Goal: Task Accomplishment & Management: Manage account settings

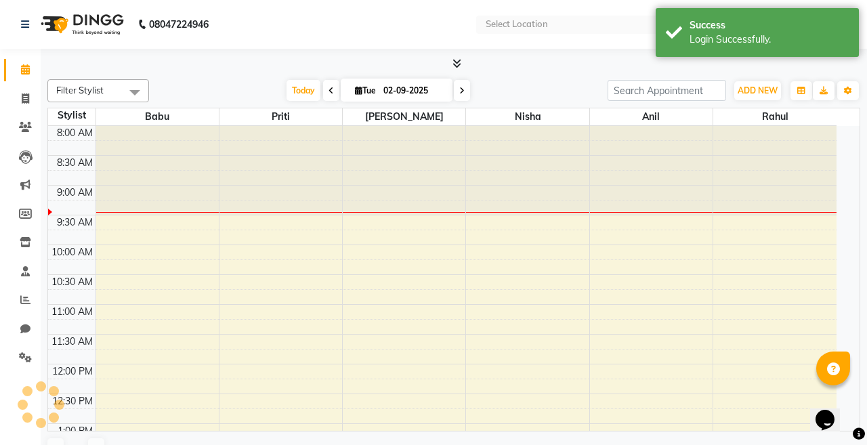
select select "en"
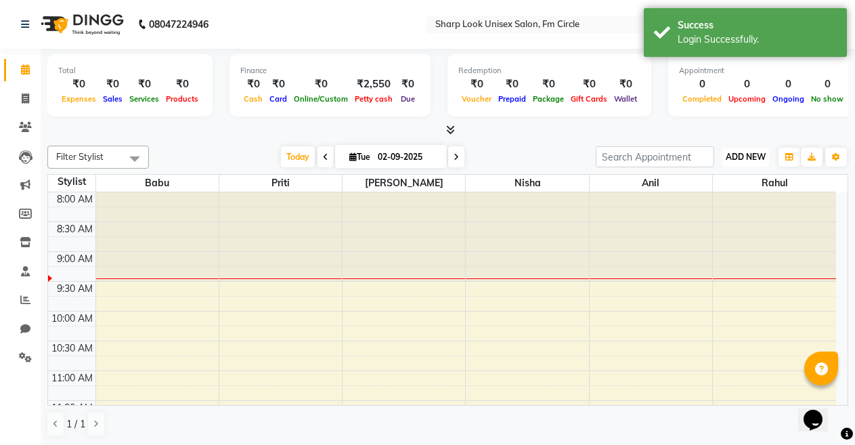
click at [751, 161] on span "ADD NEW" at bounding box center [746, 157] width 40 height 10
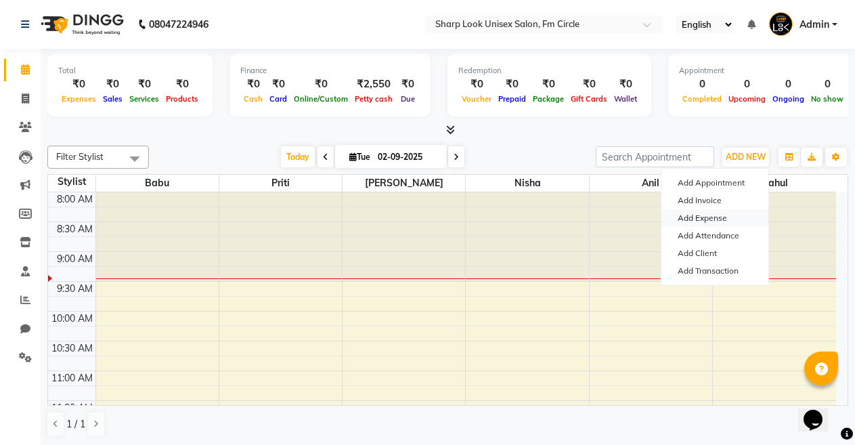
click at [717, 218] on link "Add Expense" at bounding box center [715, 218] width 107 height 18
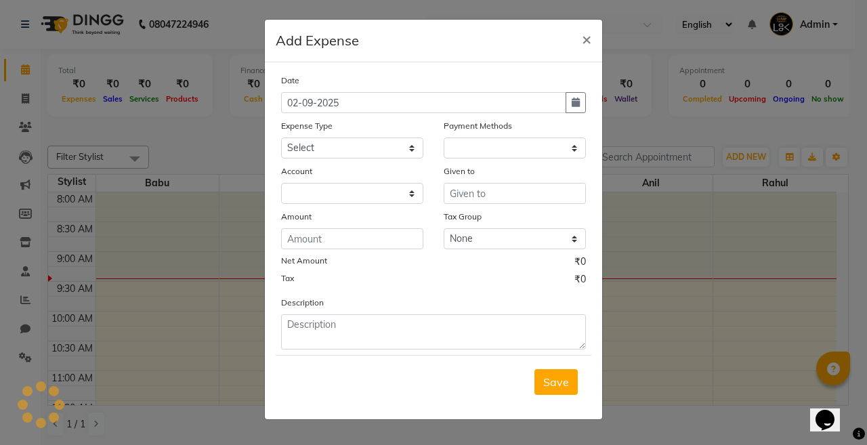
select select "1"
select select "2340"
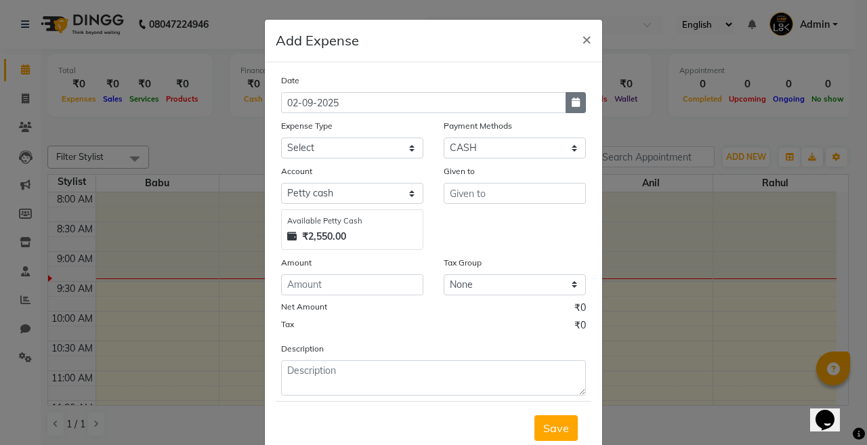
click at [565, 108] on button "button" at bounding box center [575, 102] width 20 height 21
select select "9"
select select "2025"
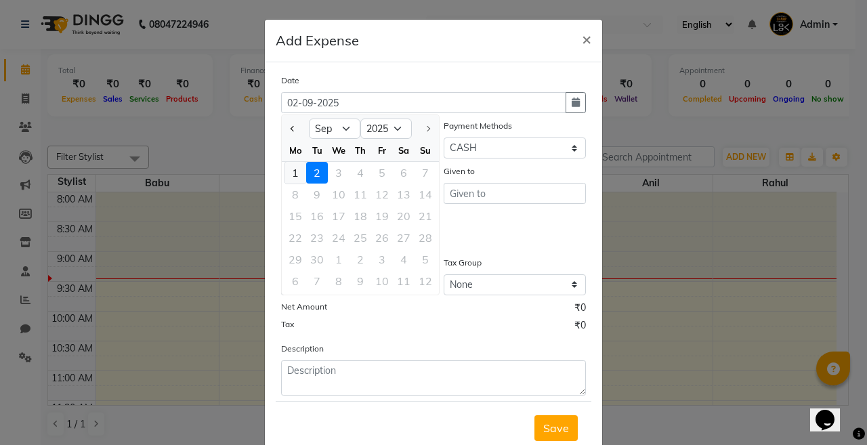
click at [284, 174] on div "1" at bounding box center [295, 173] width 22 height 22
type input "01-09-2025"
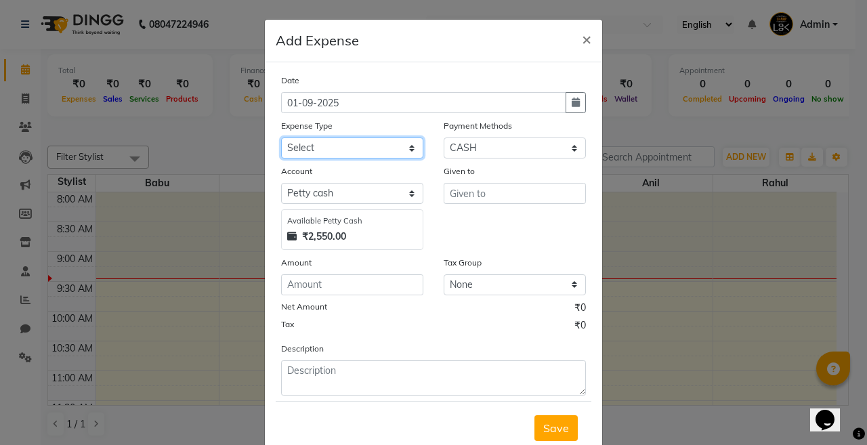
click at [366, 147] on select "Select Cash transfer to bank Client Snacks Client Tea or Refreshment Diesel Pur…" at bounding box center [352, 147] width 142 height 21
select select "226"
click at [281, 137] on select "Select Cash transfer to bank Client Snacks Client Tea or Refreshment Diesel Pur…" at bounding box center [352, 147] width 142 height 21
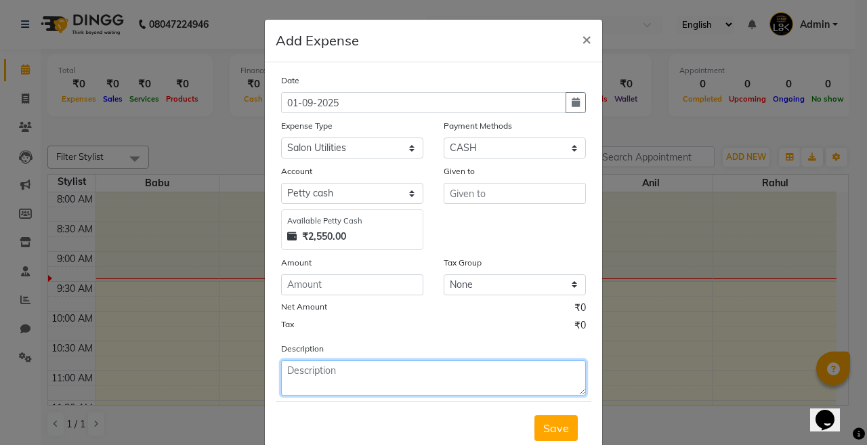
click at [339, 368] on textarea at bounding box center [433, 377] width 305 height 35
type textarea "a"
type textarea "SALON ANNIVERSARY CAKE"
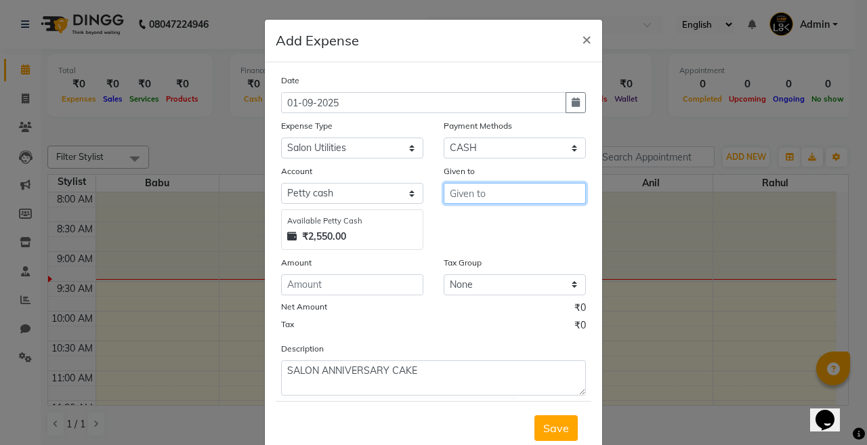
click at [474, 194] on input "text" at bounding box center [515, 193] width 142 height 21
click at [490, 222] on button "Babu" at bounding box center [497, 222] width 107 height 22
type input "Babu"
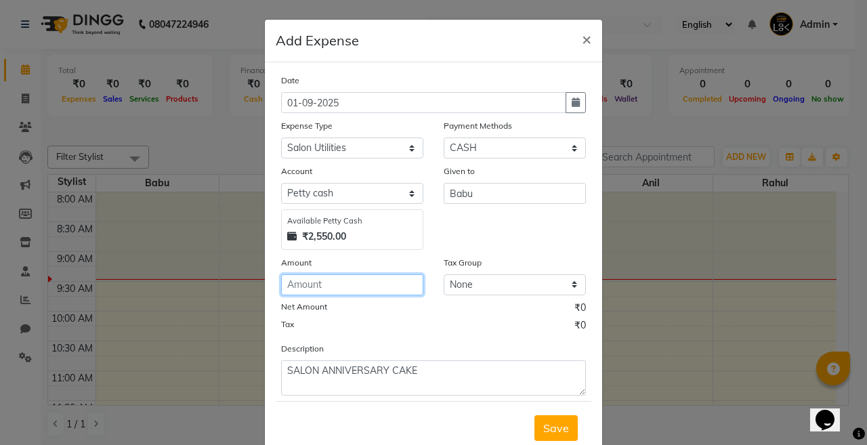
click at [316, 291] on input "number" at bounding box center [352, 284] width 142 height 21
type input "500"
click at [550, 424] on span "Save" at bounding box center [556, 428] width 26 height 14
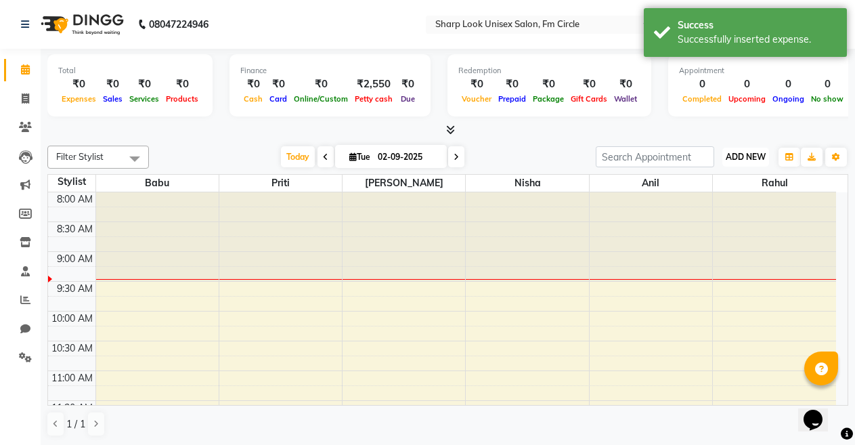
click at [740, 156] on span "ADD NEW" at bounding box center [746, 157] width 40 height 10
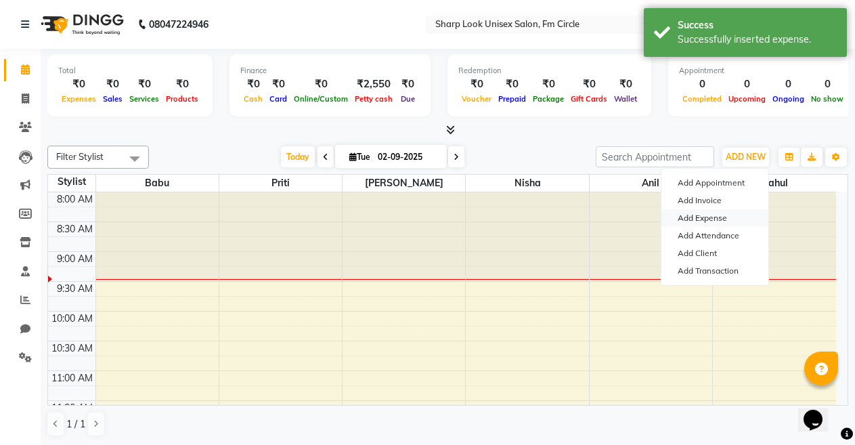
click at [725, 218] on link "Add Expense" at bounding box center [715, 218] width 107 height 18
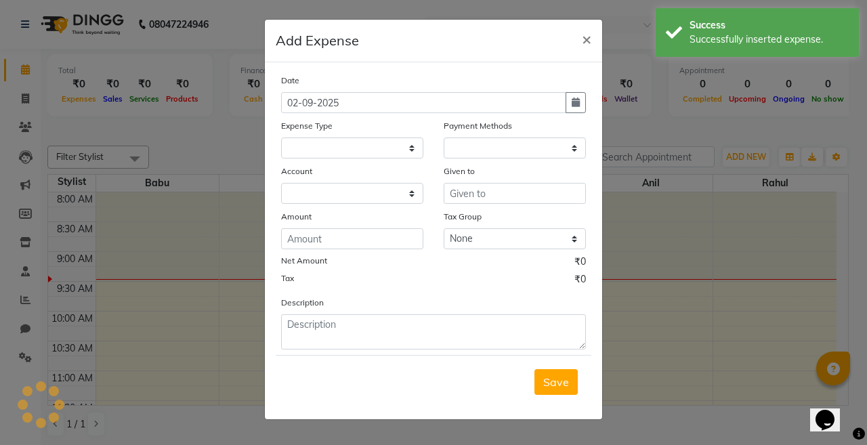
select select
select select "1"
select select "2340"
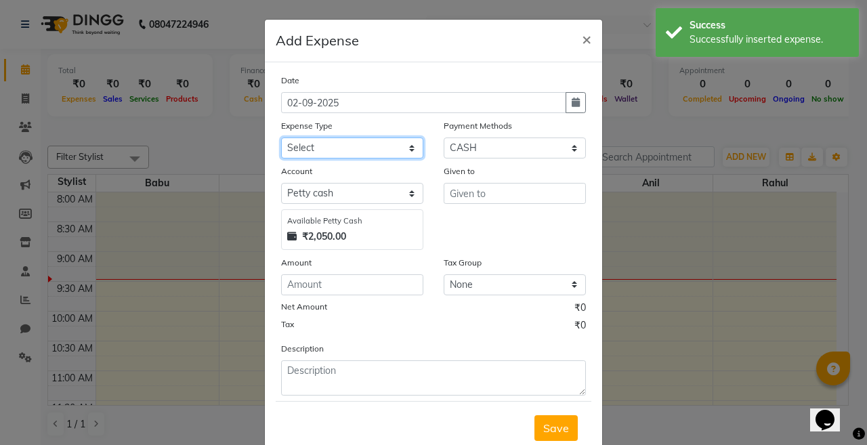
click at [402, 150] on select "Select Cash transfer to bank Client Snacks Client Tea or Refreshment Diesel Pur…" at bounding box center [352, 147] width 142 height 21
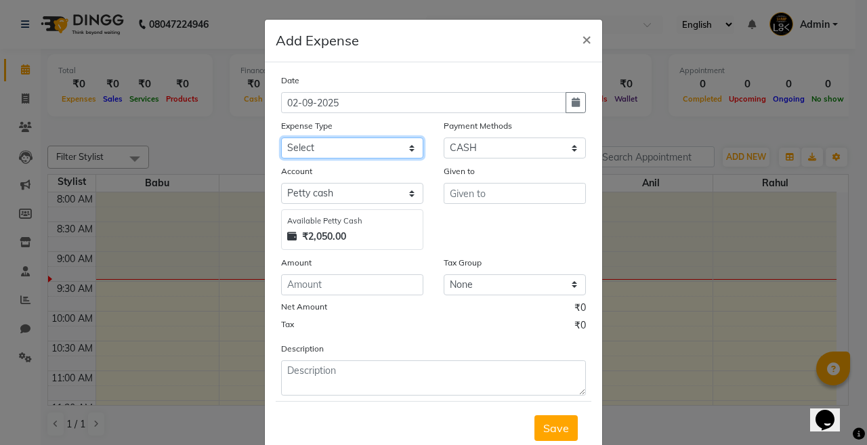
select select "226"
click at [281, 137] on select "Select Cash transfer to bank Client Snacks Client Tea or Refreshment Diesel Pur…" at bounding box center [352, 147] width 142 height 21
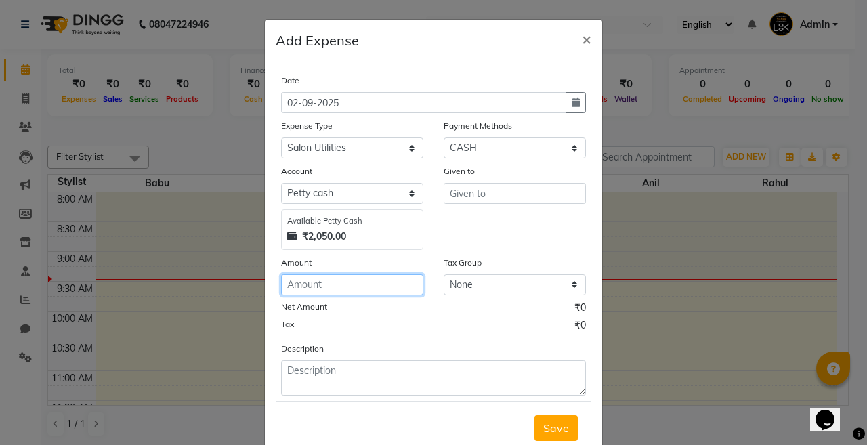
click at [339, 285] on input "number" at bounding box center [352, 284] width 142 height 21
type input "600"
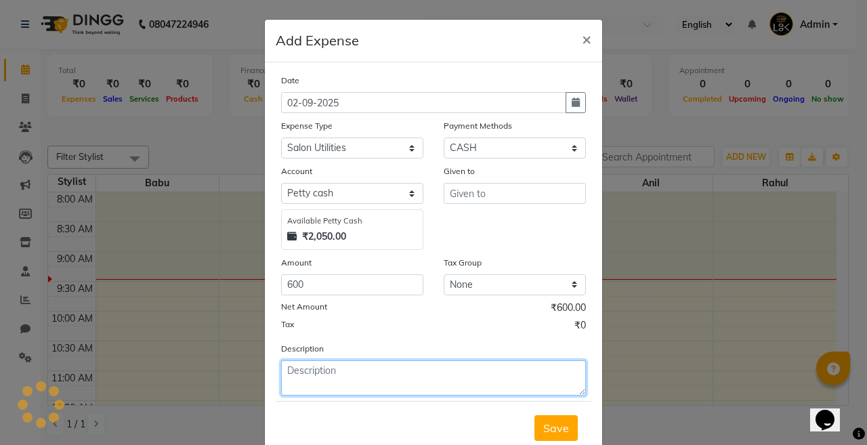
click at [337, 372] on textarea at bounding box center [433, 377] width 305 height 35
drag, startPoint x: 398, startPoint y: 369, endPoint x: 408, endPoint y: 391, distance: 23.7
click at [408, 391] on textarea "BALOON DECORATION LOBUR CHARGE" at bounding box center [433, 377] width 305 height 35
click at [392, 371] on textarea "BALOON DECORATION LOBUR CHARGE" at bounding box center [433, 377] width 305 height 35
click at [383, 389] on textarea "BALOON DECORATION LAOBUR CHARGE" at bounding box center [433, 377] width 305 height 35
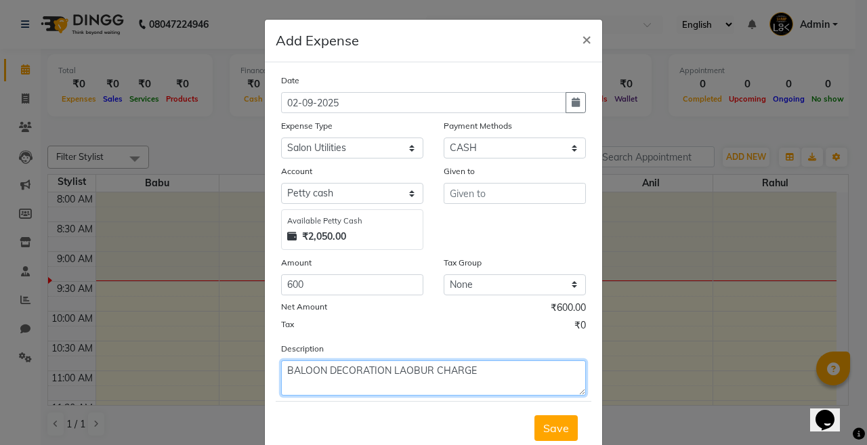
click at [408, 366] on textarea "BALOON DECORATION LAOBUR CHARGE" at bounding box center [433, 377] width 305 height 35
click at [479, 372] on textarea "BALLOON DECORATION LABOR CHARGE" at bounding box center [433, 377] width 305 height 35
type textarea "BALLOON DECORATION LABOR CHARGE"
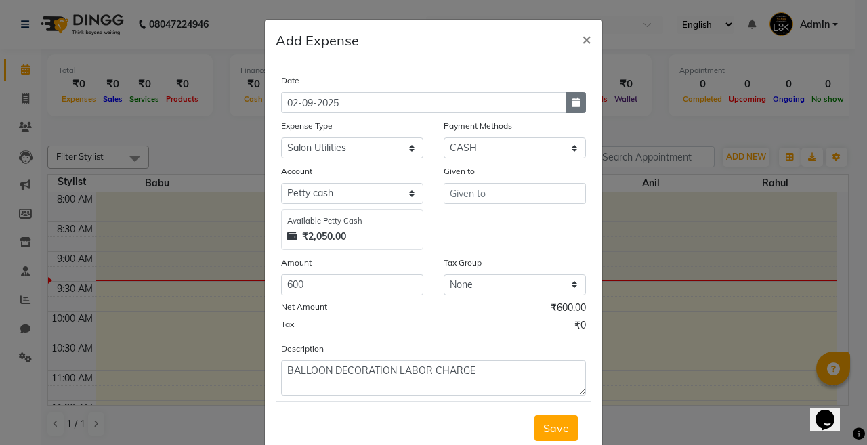
click at [572, 106] on icon "button" at bounding box center [576, 102] width 8 height 9
select select "9"
select select "2025"
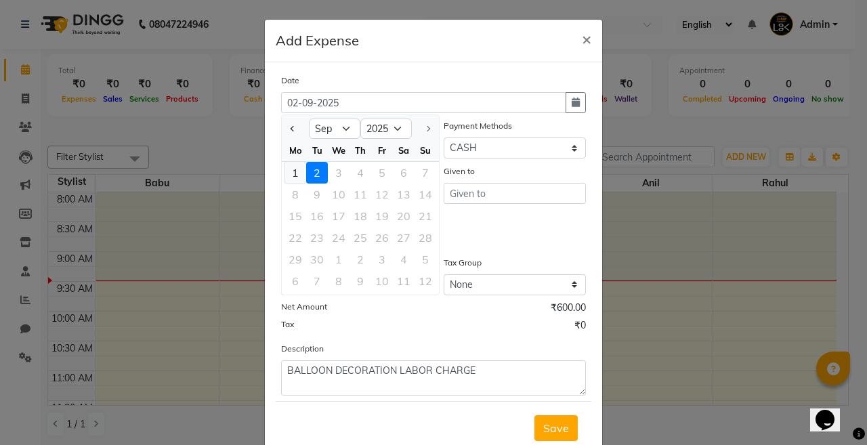
click at [284, 177] on div "1" at bounding box center [295, 173] width 22 height 22
type input "01-09-2025"
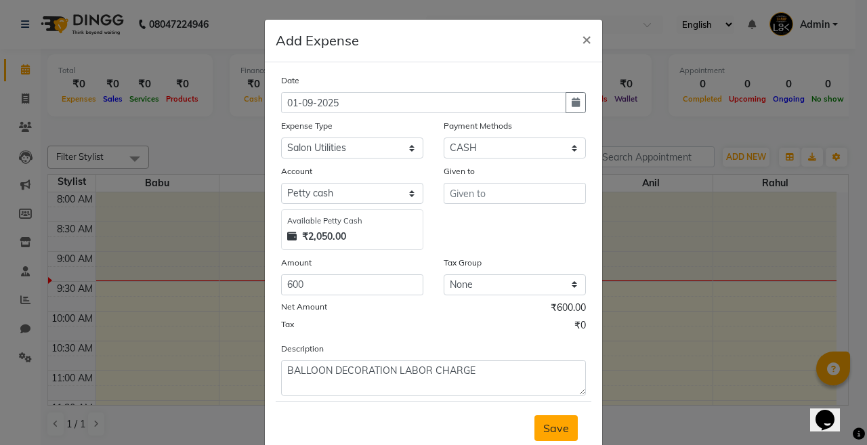
click at [543, 423] on span "Save" at bounding box center [556, 428] width 26 height 14
click at [477, 196] on input "text" at bounding box center [515, 193] width 142 height 21
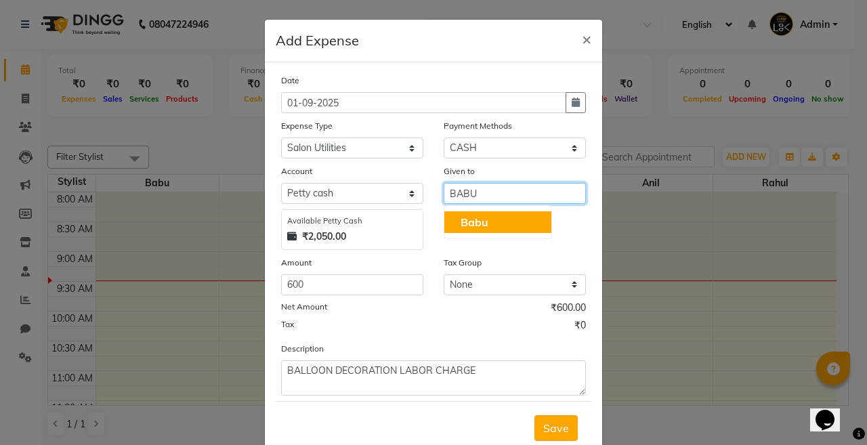
click at [476, 221] on span "Babu" at bounding box center [474, 222] width 28 height 14
type input "Babu"
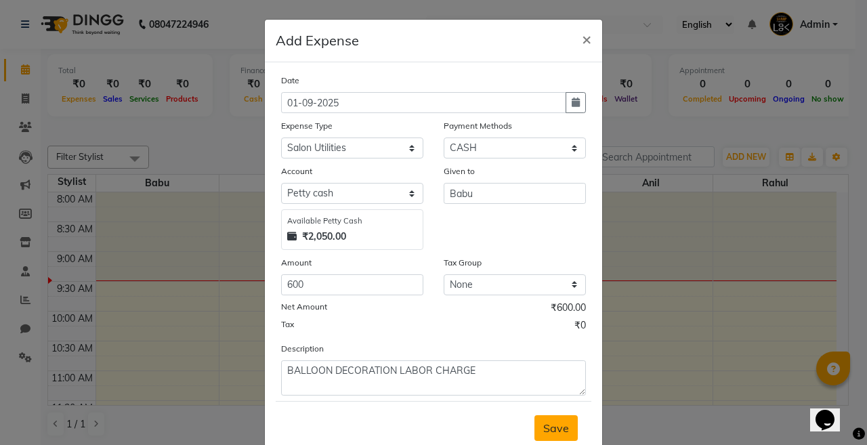
click at [543, 427] on span "Save" at bounding box center [556, 428] width 26 height 14
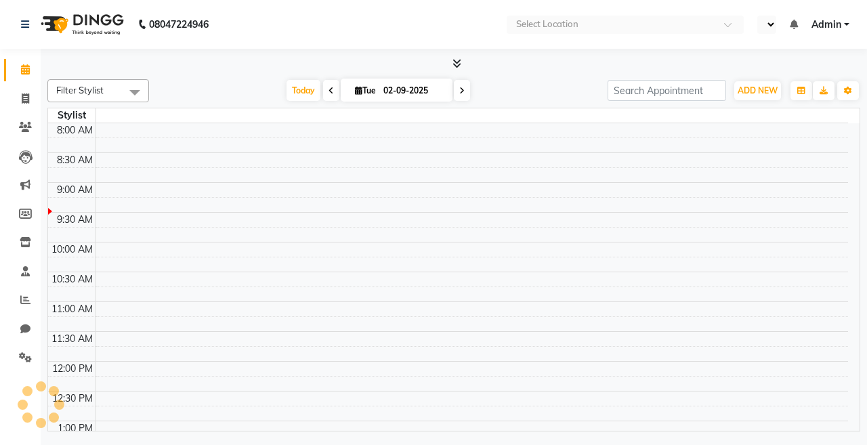
select select "en"
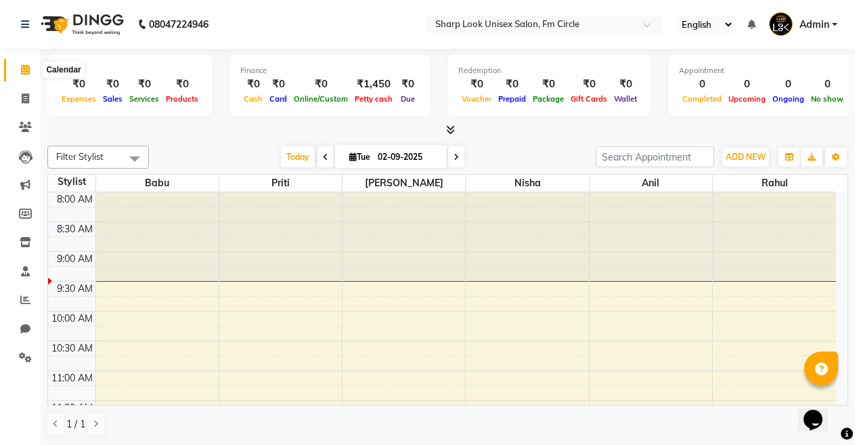
click at [26, 66] on icon at bounding box center [25, 69] width 9 height 10
click at [30, 127] on icon at bounding box center [25, 127] width 13 height 10
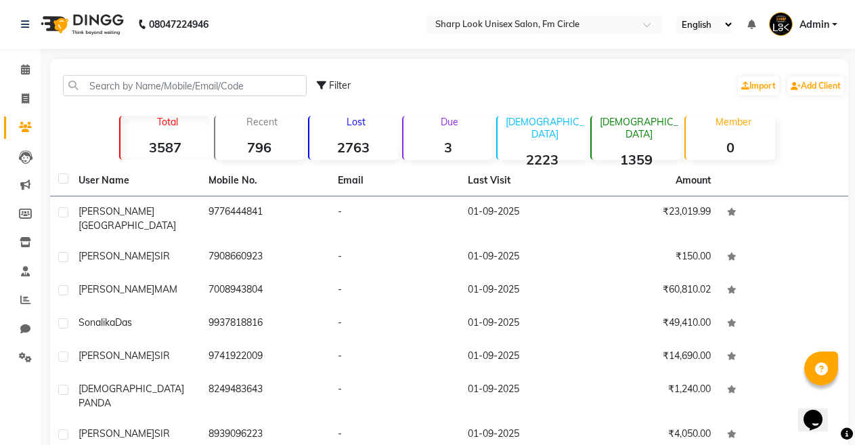
click at [320, 85] on icon at bounding box center [321, 85] width 9 height 9
select select "1000000"
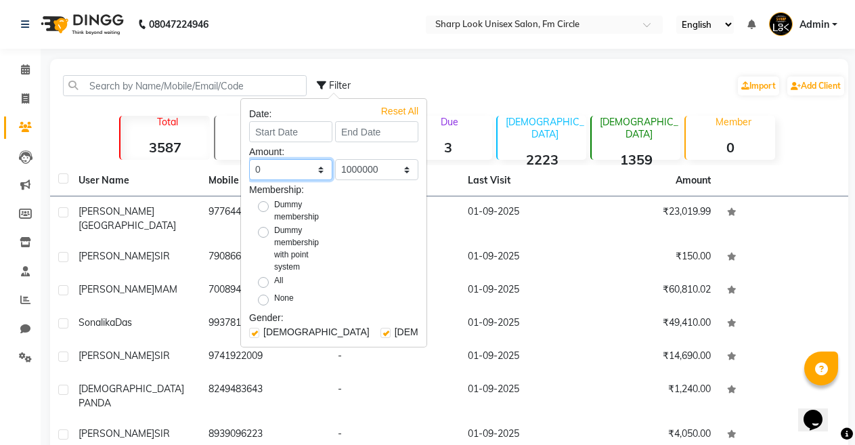
click at [309, 169] on select "0 500 1000 1500 2000 3000 4000 5000 10000 100000 1000000" at bounding box center [290, 169] width 83 height 21
select select "5000"
click at [249, 159] on select "0 500 1000 1500 2000 3000 4000 5000 10000 100000 1000000" at bounding box center [290, 169] width 83 height 21
click at [309, 171] on select "0 500 1000 1500 2000 3000 4000 5000 10000 100000 1000000" at bounding box center [290, 169] width 83 height 21
click at [249, 159] on select "0 500 1000 1500 2000 3000 4000 5000 10000 100000 1000000" at bounding box center [290, 169] width 83 height 21
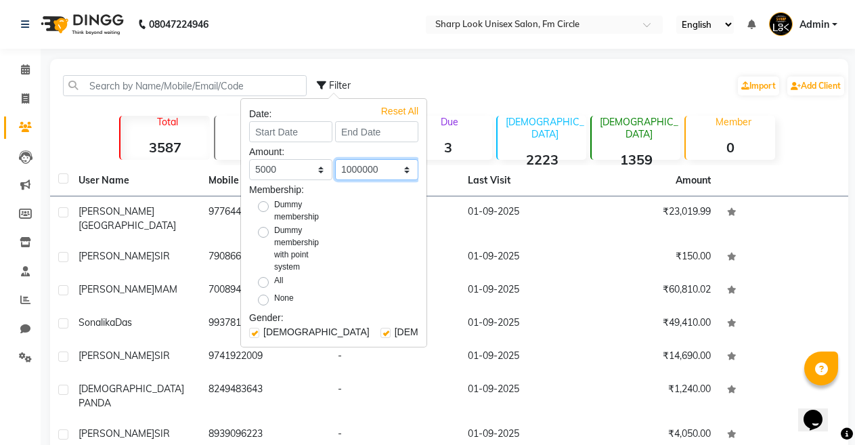
click at [391, 170] on select "0 500 1000 1500 2000 3000 4000 5000 10000 100000 1000000" at bounding box center [376, 169] width 83 height 21
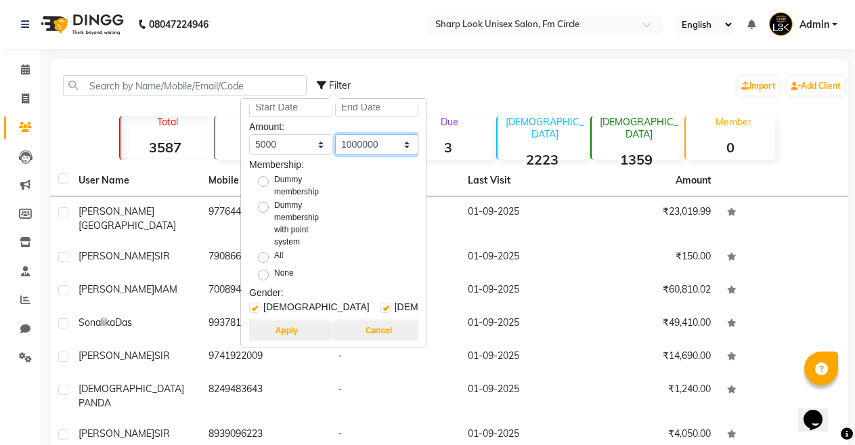
click at [393, 146] on select "0 500 1000 1500 2000 3000 4000 5000 10000 100000 1000000" at bounding box center [376, 144] width 83 height 21
select select "100000"
click at [335, 134] on select "0 500 1000 1500 2000 3000 4000 5000 10000 100000 1000000" at bounding box center [376, 144] width 83 height 21
click at [282, 322] on button "Apply" at bounding box center [286, 330] width 87 height 19
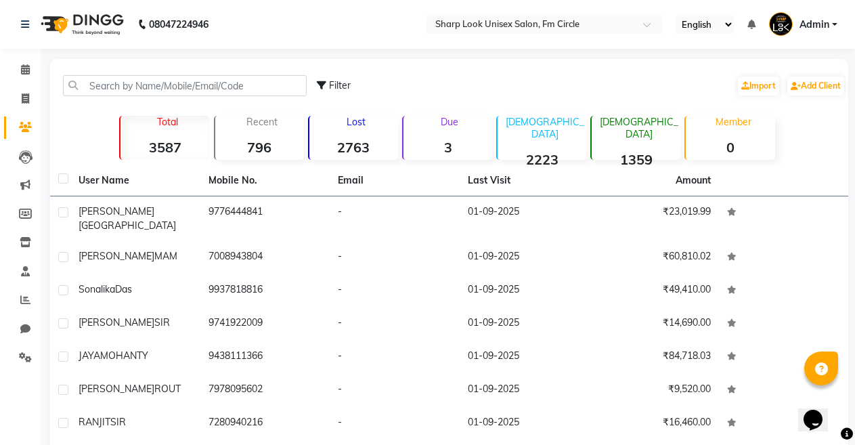
scroll to position [142, 0]
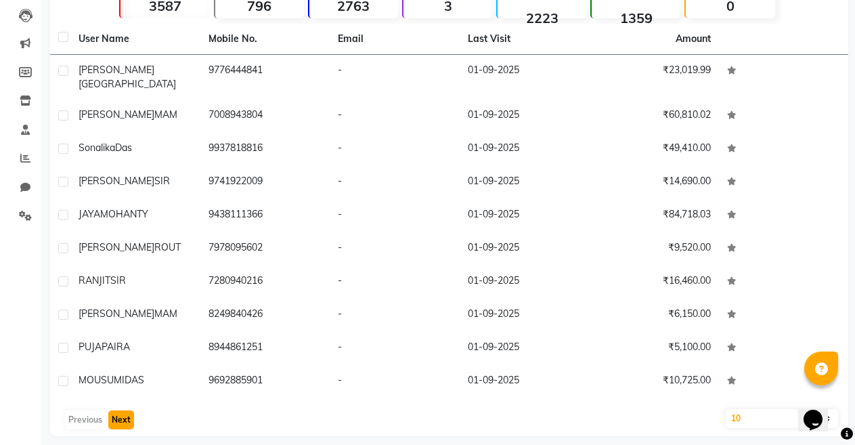
click at [115, 410] on button "Next" at bounding box center [121, 419] width 26 height 19
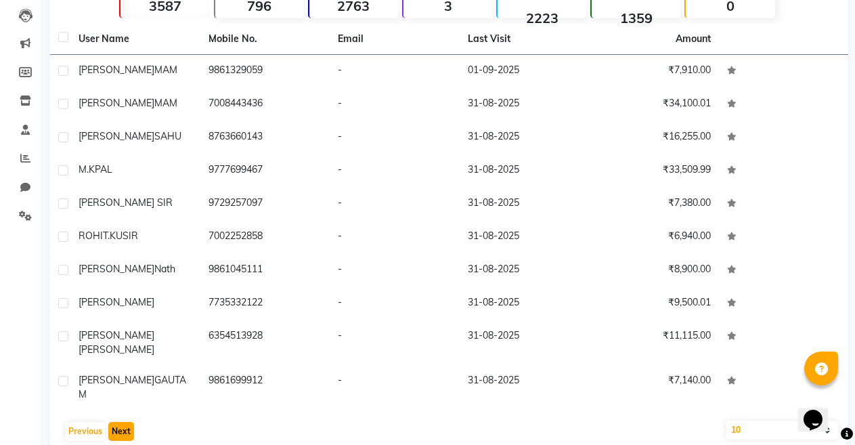
click at [125, 422] on button "Next" at bounding box center [121, 431] width 26 height 19
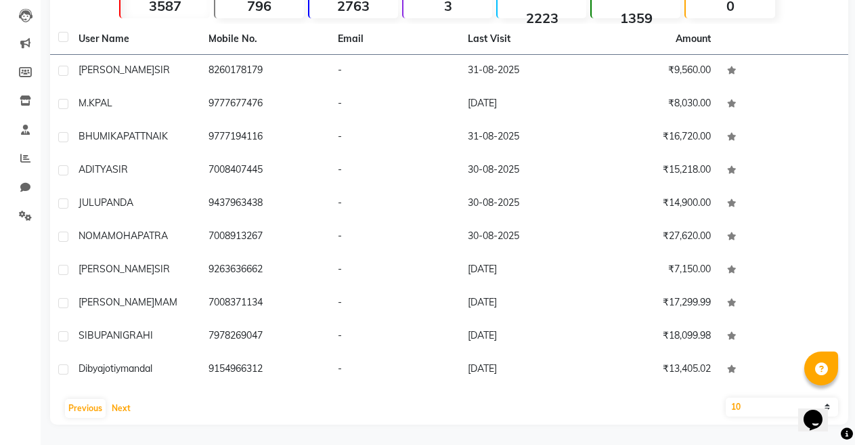
scroll to position [153, 0]
click at [117, 406] on button "Next" at bounding box center [121, 408] width 26 height 19
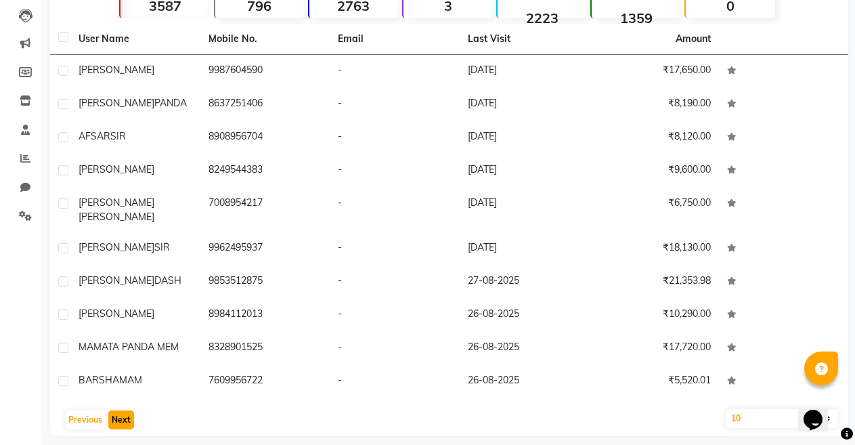
click at [119, 410] on button "Next" at bounding box center [121, 419] width 26 height 19
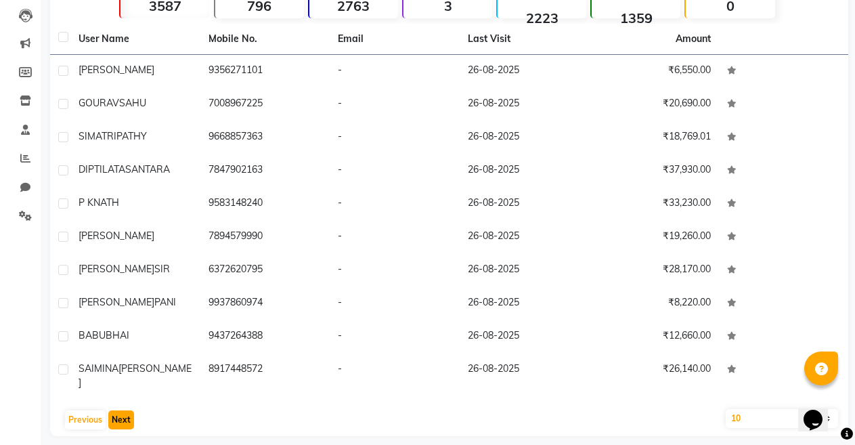
click at [116, 410] on button "Next" at bounding box center [121, 419] width 26 height 19
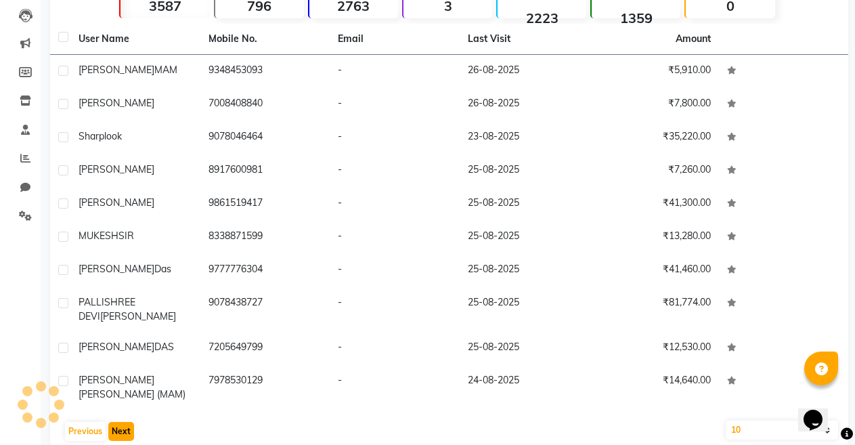
scroll to position [153, 0]
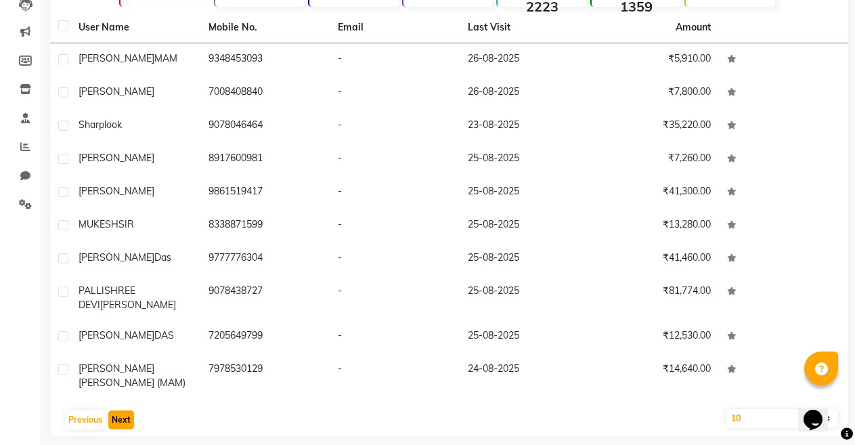
click at [114, 410] on button "Next" at bounding box center [121, 419] width 26 height 19
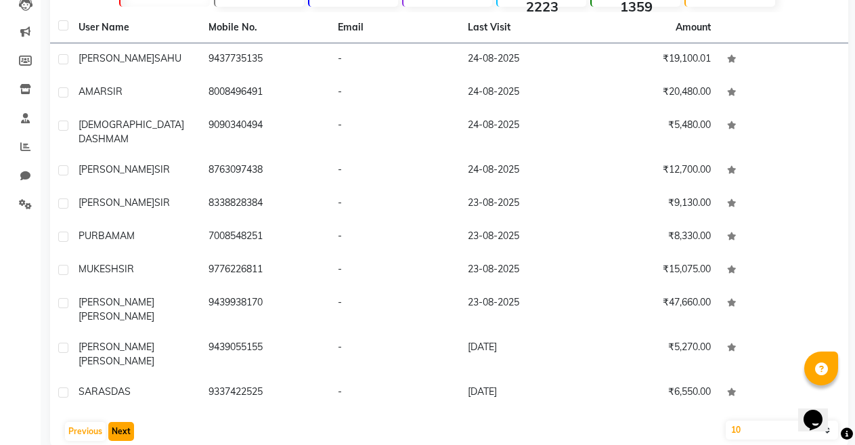
click at [121, 422] on button "Next" at bounding box center [121, 431] width 26 height 19
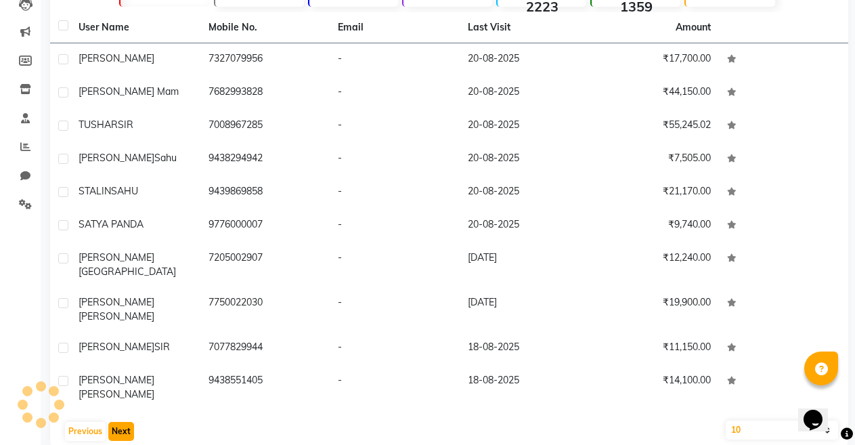
scroll to position [142, 0]
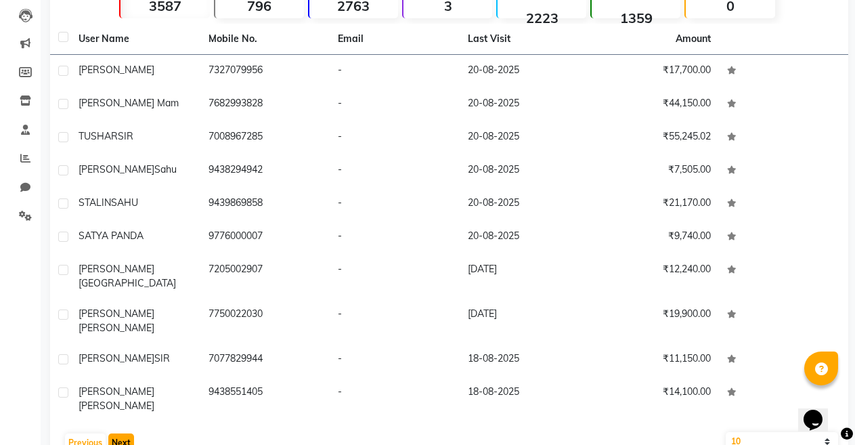
click at [126, 433] on button "Next" at bounding box center [121, 442] width 26 height 19
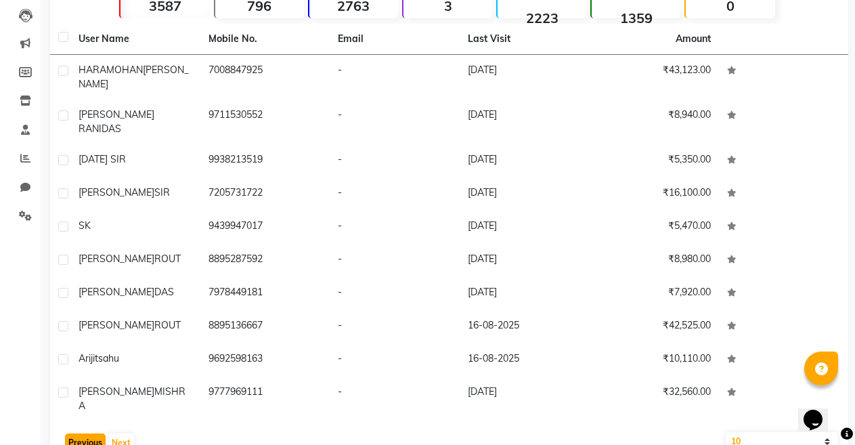
click at [93, 433] on button "Previous" at bounding box center [85, 442] width 41 height 19
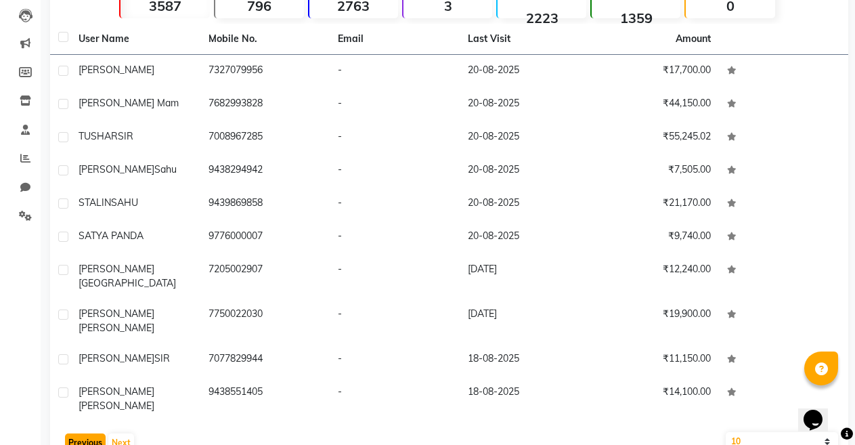
click at [91, 433] on button "Previous" at bounding box center [85, 442] width 41 height 19
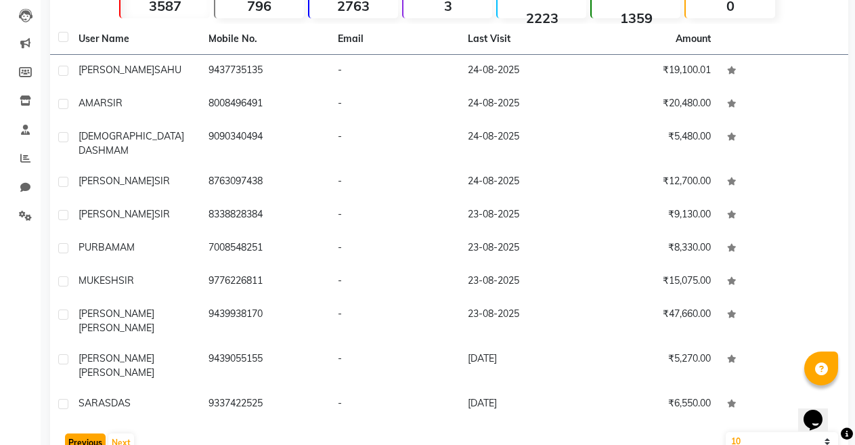
click at [91, 433] on button "Previous" at bounding box center [85, 442] width 41 height 19
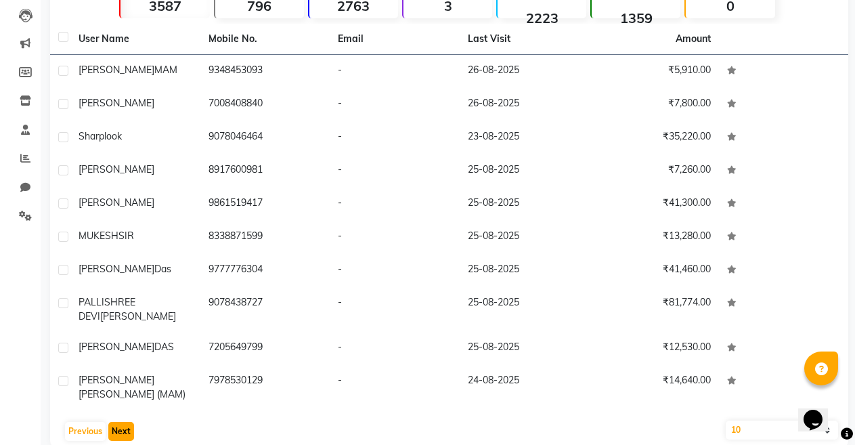
click at [123, 422] on button "Next" at bounding box center [121, 431] width 26 height 19
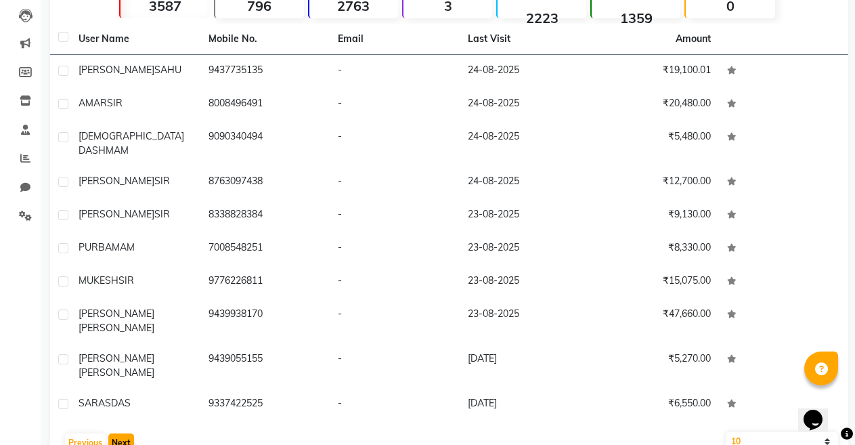
click at [123, 433] on button "Next" at bounding box center [121, 442] width 26 height 19
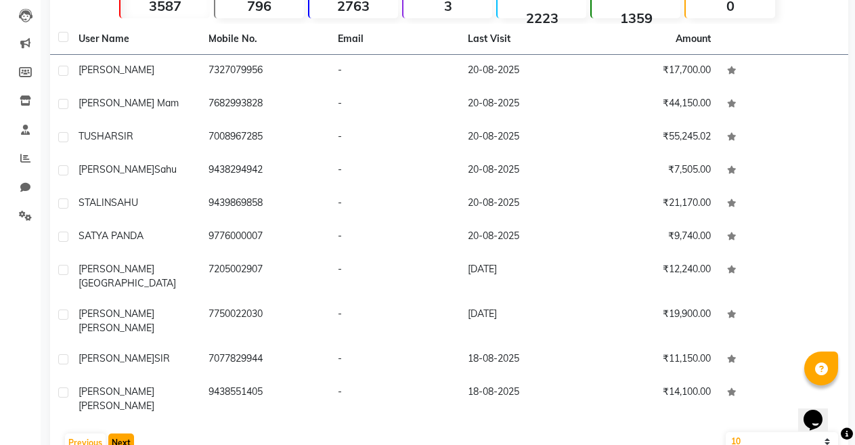
click at [130, 433] on button "Next" at bounding box center [121, 442] width 26 height 19
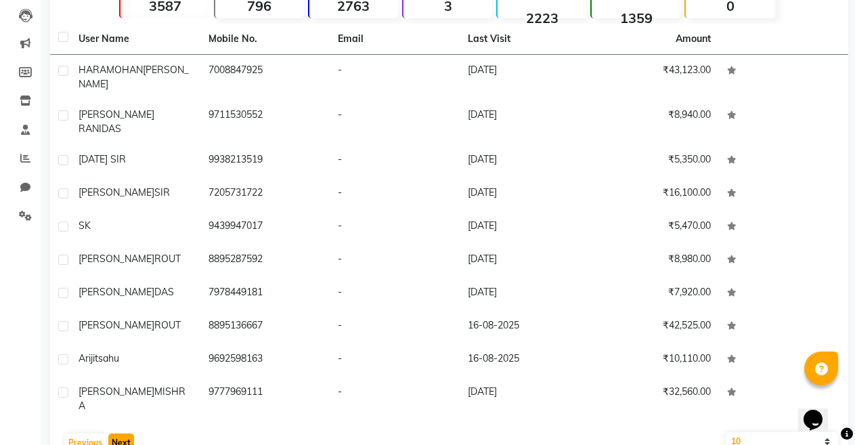
click at [130, 433] on button "Next" at bounding box center [121, 442] width 26 height 19
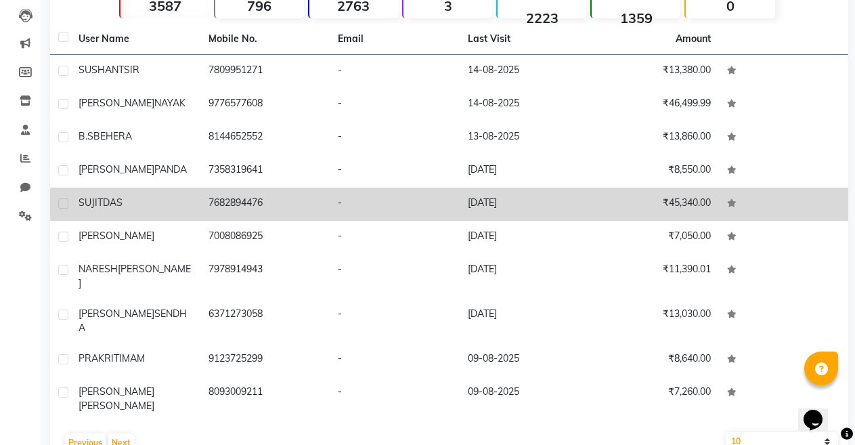
click at [253, 204] on td "7682894476" at bounding box center [265, 204] width 130 height 33
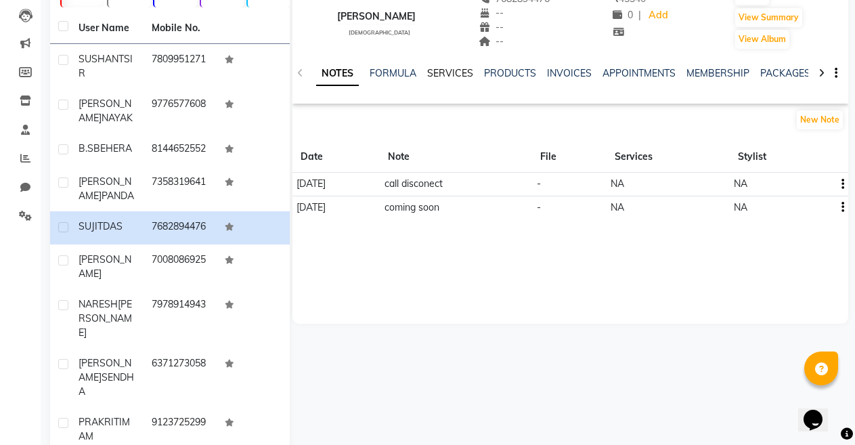
click at [442, 67] on link "SERVICES" at bounding box center [450, 73] width 46 height 12
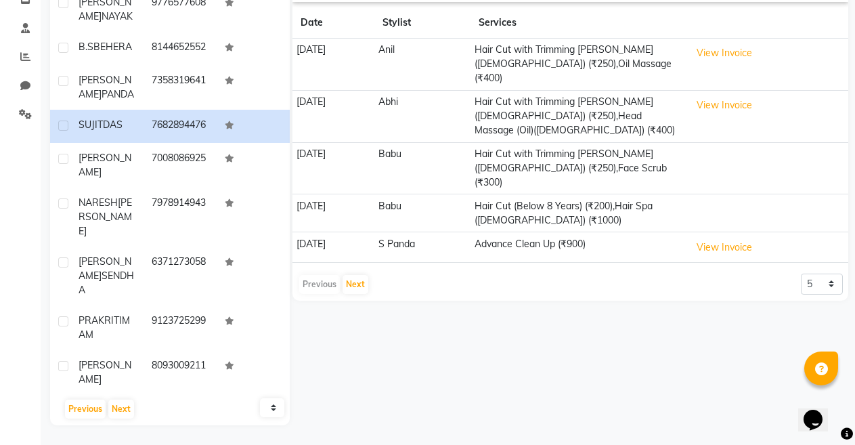
scroll to position [244, 0]
click at [832, 273] on select "5 10 50 100 500" at bounding box center [822, 283] width 42 height 21
select select "100"
click at [801, 273] on select "5 10 50 100 500" at bounding box center [822, 283] width 42 height 21
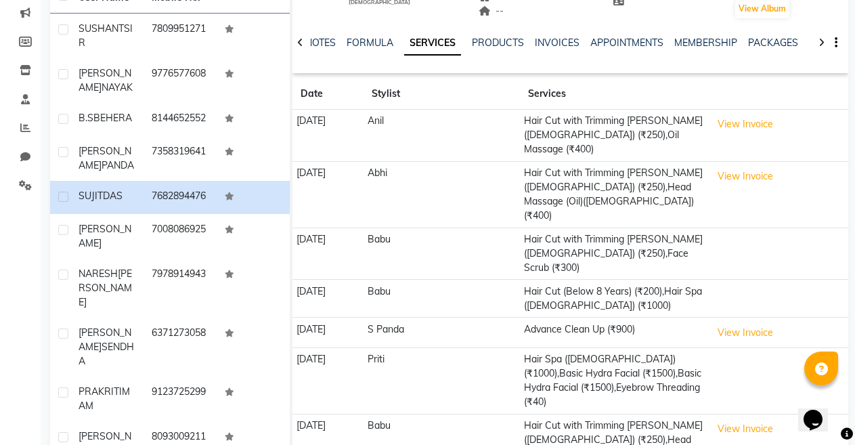
scroll to position [194, 0]
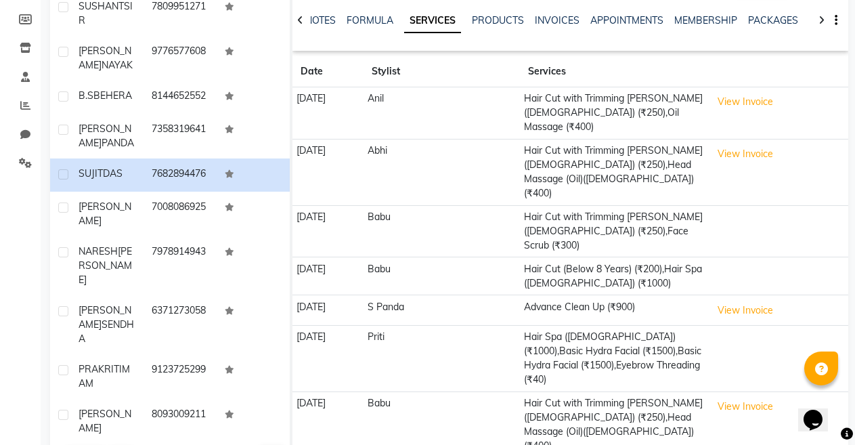
click at [298, 20] on icon at bounding box center [300, 20] width 6 height 9
click at [298, 20] on div "NOTES FORMULA SERVICES PRODUCTS INVOICES APPOINTMENTS MEMBERSHIP PACKAGES VOUCH…" at bounding box center [571, 20] width 556 height 47
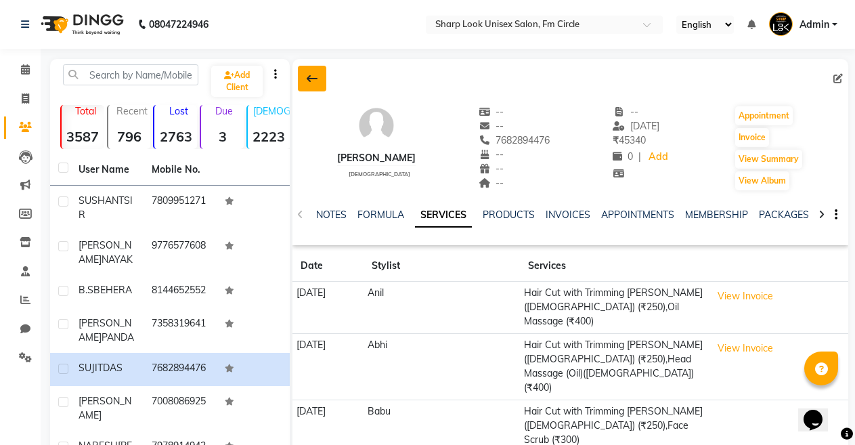
click at [318, 81] on button at bounding box center [312, 79] width 28 height 26
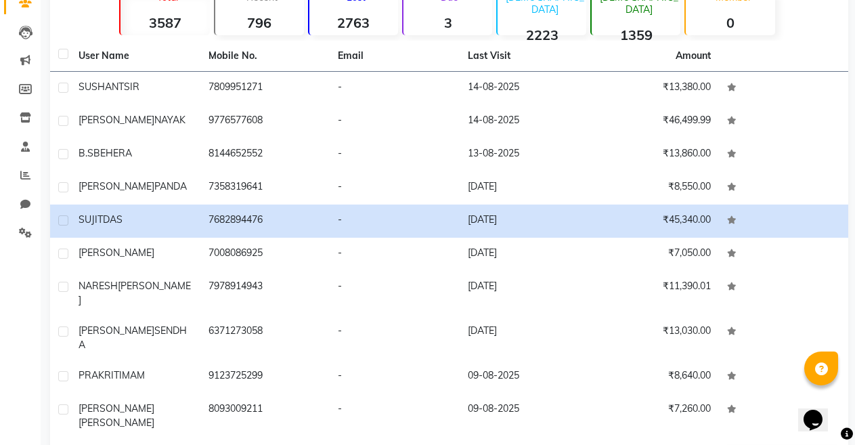
scroll to position [142, 0]
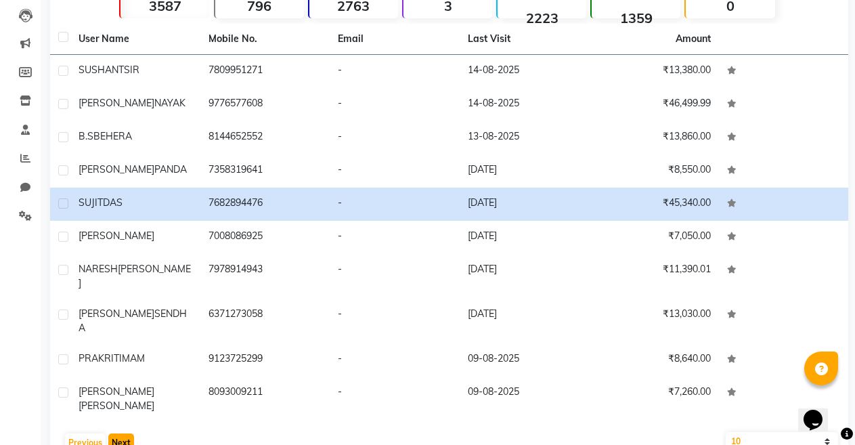
click at [125, 433] on button "Next" at bounding box center [121, 442] width 26 height 19
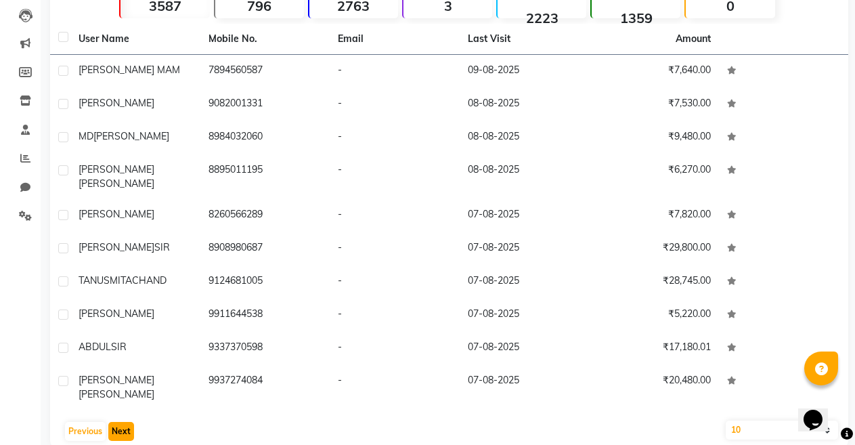
click at [127, 422] on button "Next" at bounding box center [121, 431] width 26 height 19
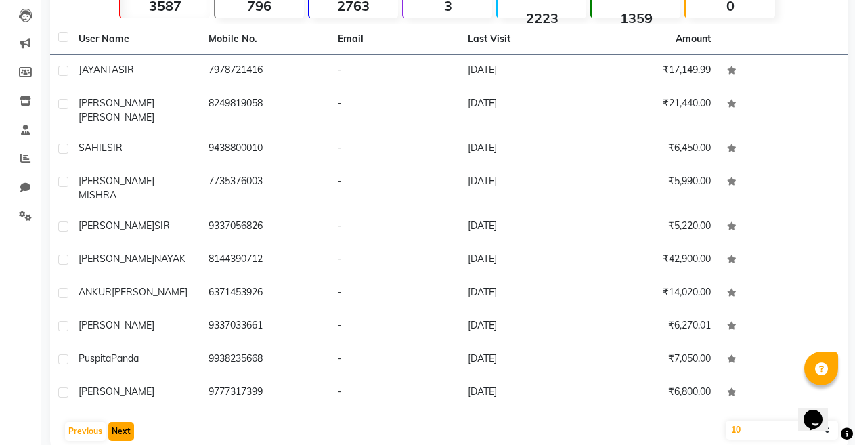
click at [127, 422] on button "Next" at bounding box center [121, 431] width 26 height 19
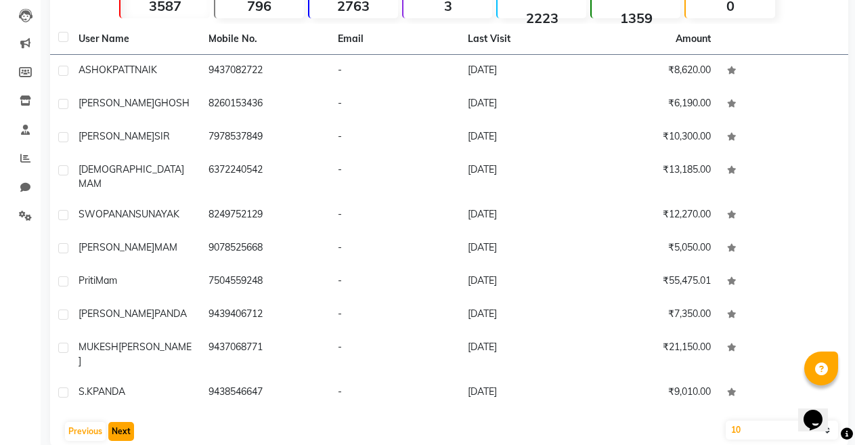
click at [127, 422] on button "Next" at bounding box center [121, 431] width 26 height 19
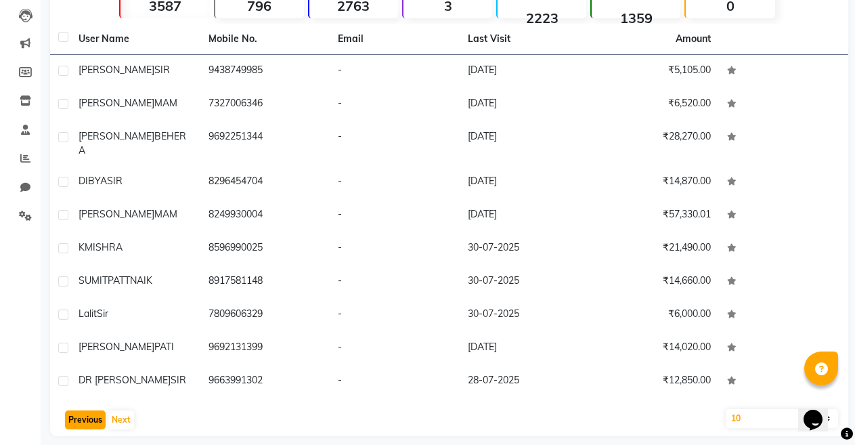
click at [83, 410] on button "Previous" at bounding box center [85, 419] width 41 height 19
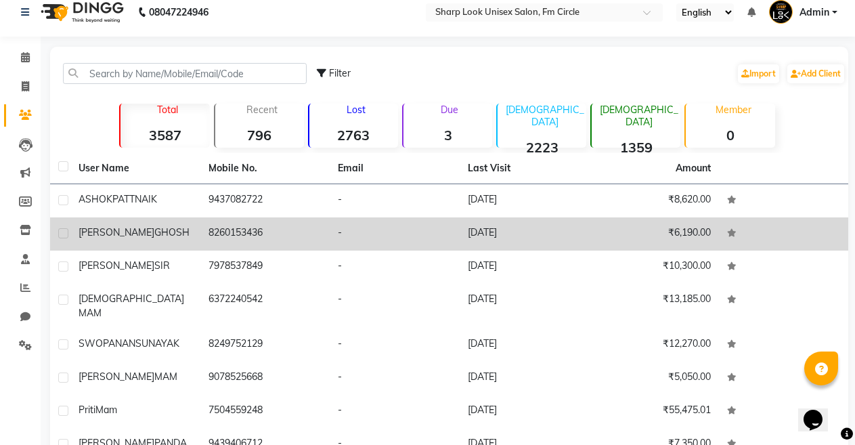
scroll to position [6, 0]
